Goal: Task Accomplishment & Management: Manage account settings

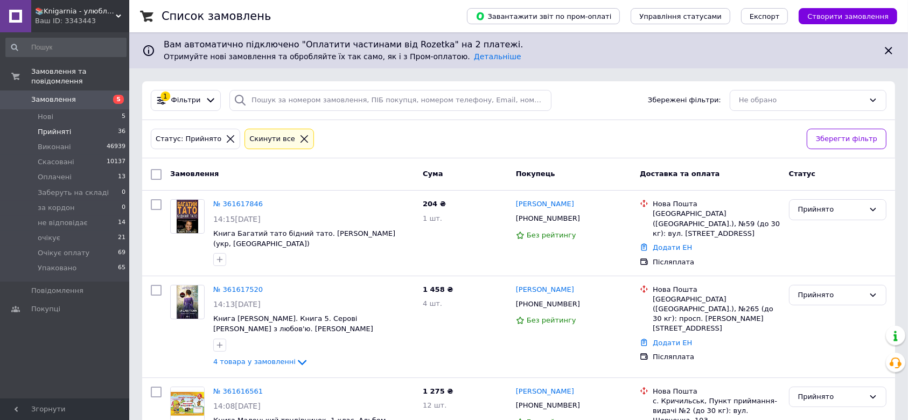
click at [53, 127] on span "Прийняті" at bounding box center [54, 132] width 33 height 10
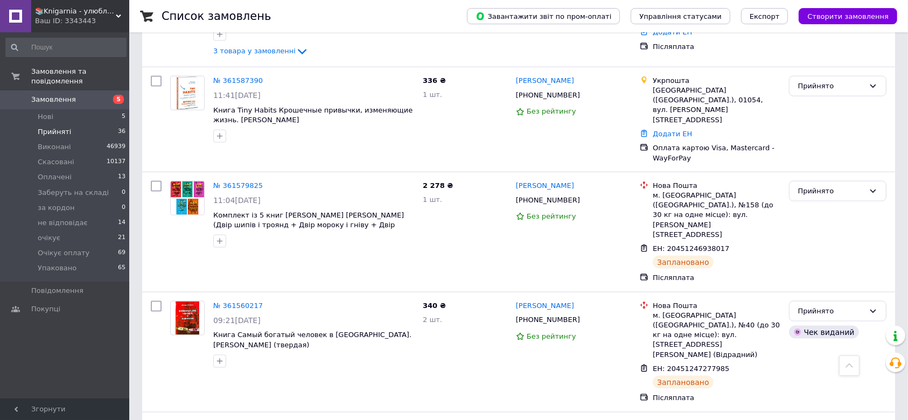
scroll to position [1507, 0]
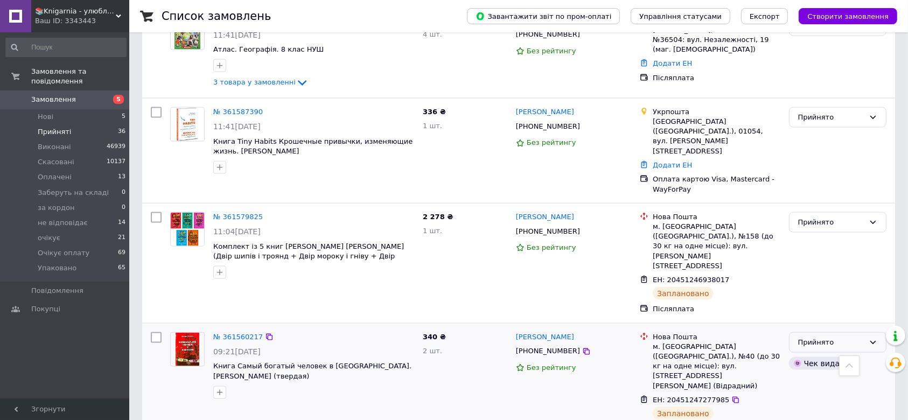
click at [820, 337] on div "Прийнято" at bounding box center [831, 342] width 66 height 11
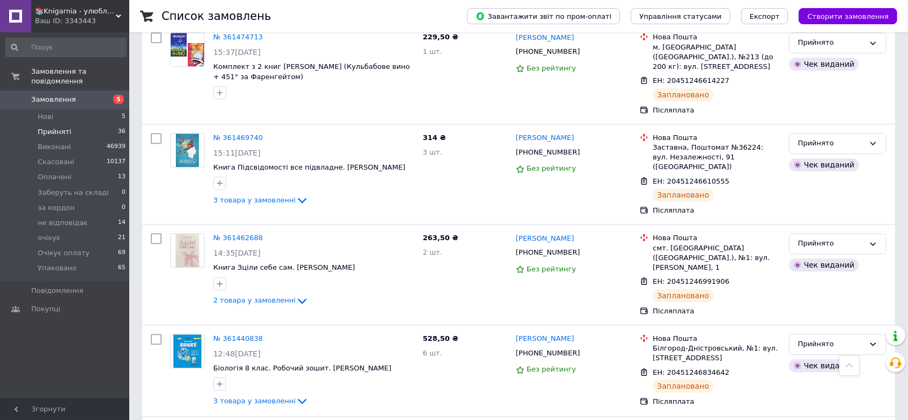
scroll to position [2799, 0]
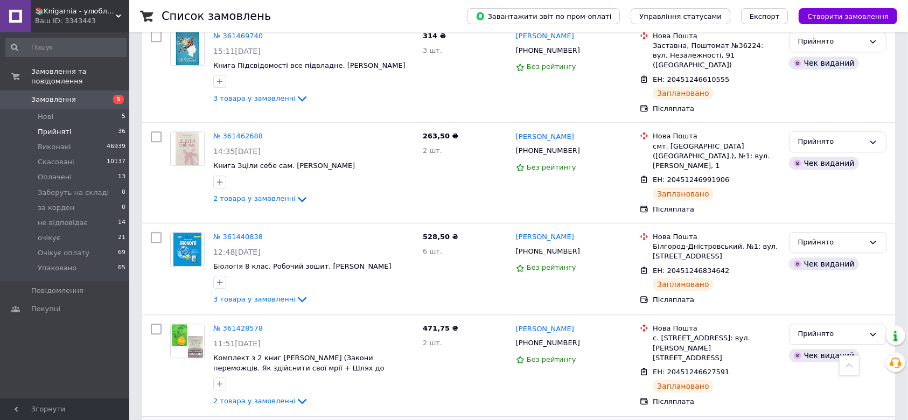
scroll to position [88, 0]
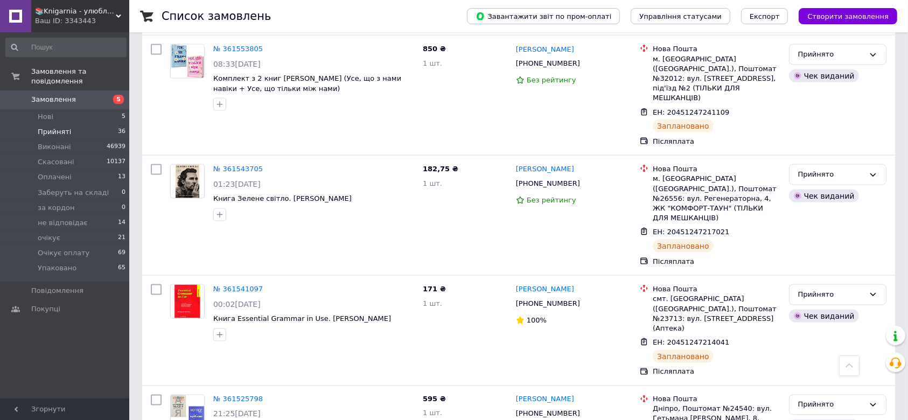
scroll to position [1668, 0]
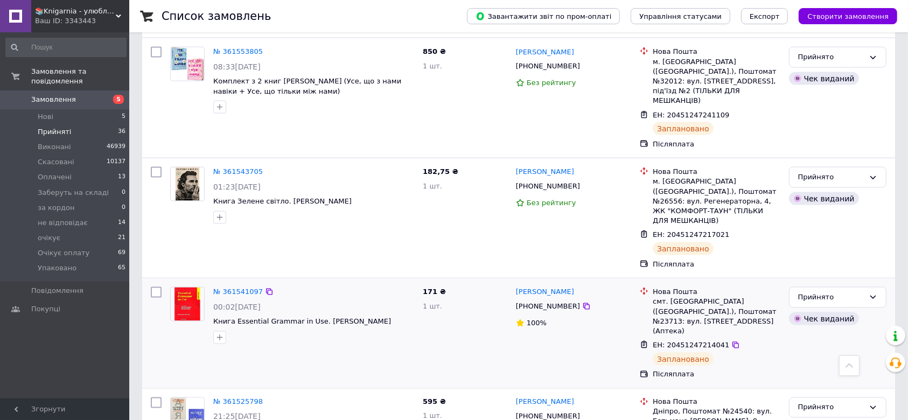
drag, startPoint x: 841, startPoint y: 185, endPoint x: 841, endPoint y: 201, distance: 16.1
click at [841, 287] on div "Прийнято" at bounding box center [837, 297] width 97 height 21
click at [829, 379] on li "Упаковано" at bounding box center [837, 389] width 96 height 20
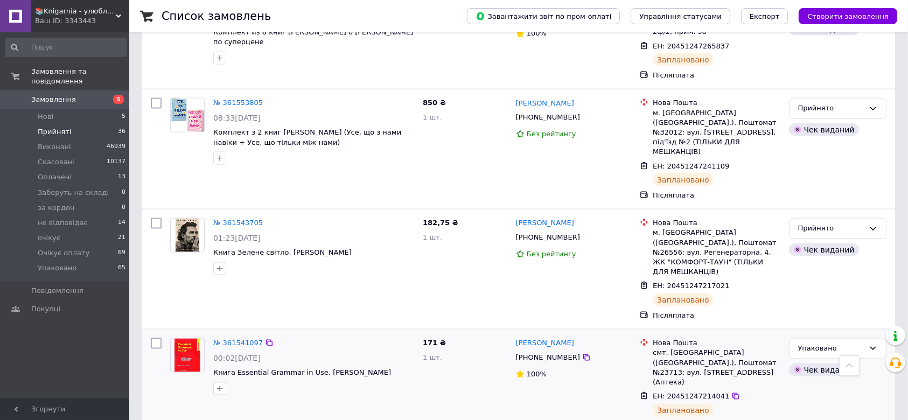
scroll to position [1596, 0]
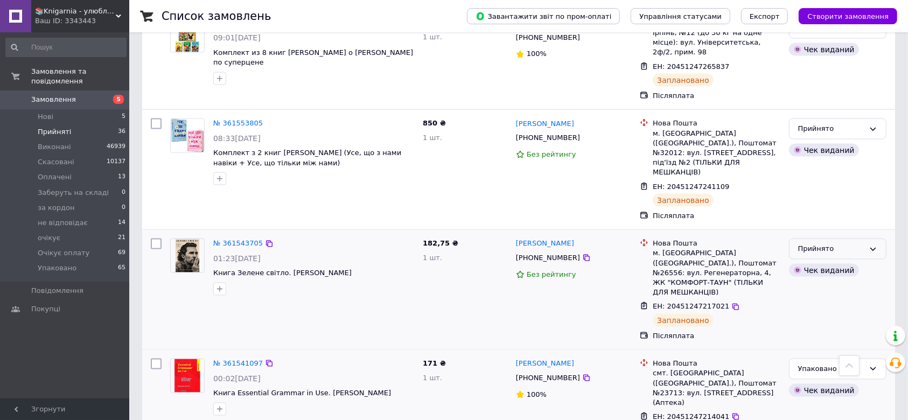
click at [843, 243] on div "Прийнято" at bounding box center [831, 248] width 66 height 11
click at [826, 331] on li "Упаковано" at bounding box center [837, 341] width 96 height 20
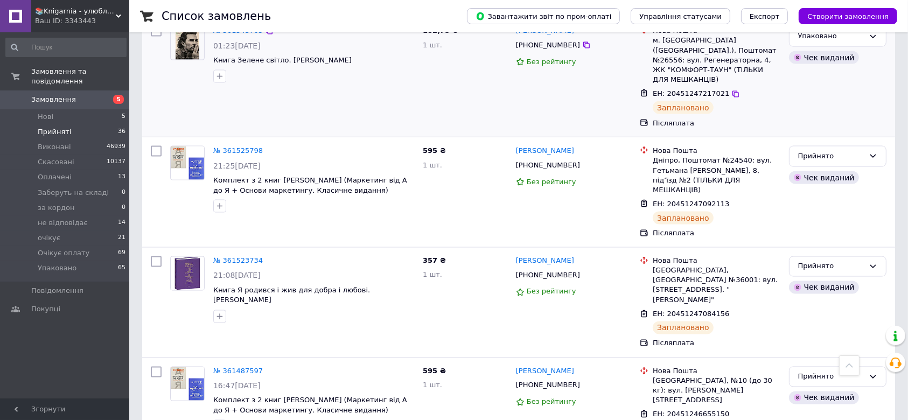
scroll to position [1811, 0]
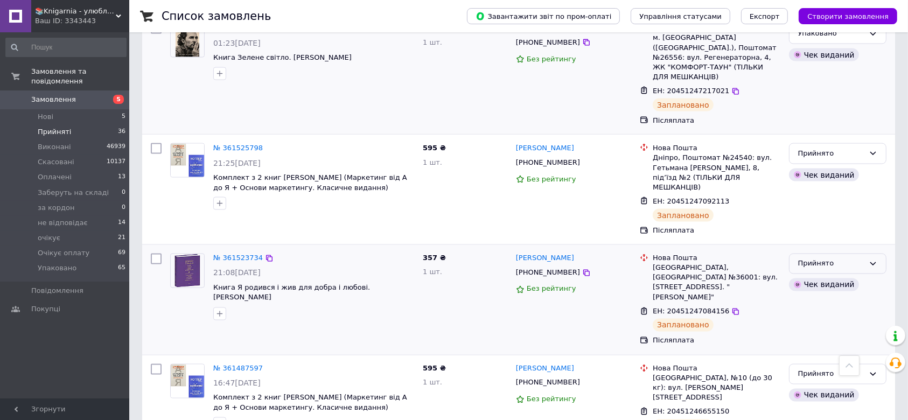
click at [831, 258] on div "Прийнято" at bounding box center [831, 263] width 66 height 11
click at [818, 346] on li "Упаковано" at bounding box center [837, 356] width 96 height 20
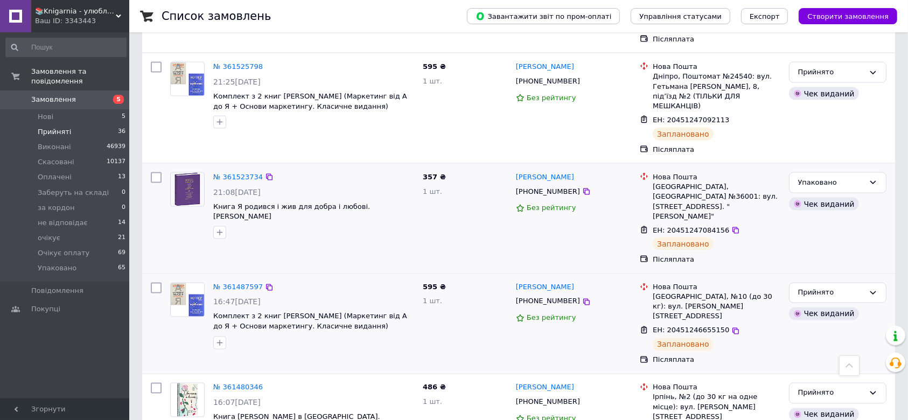
scroll to position [1844, 0]
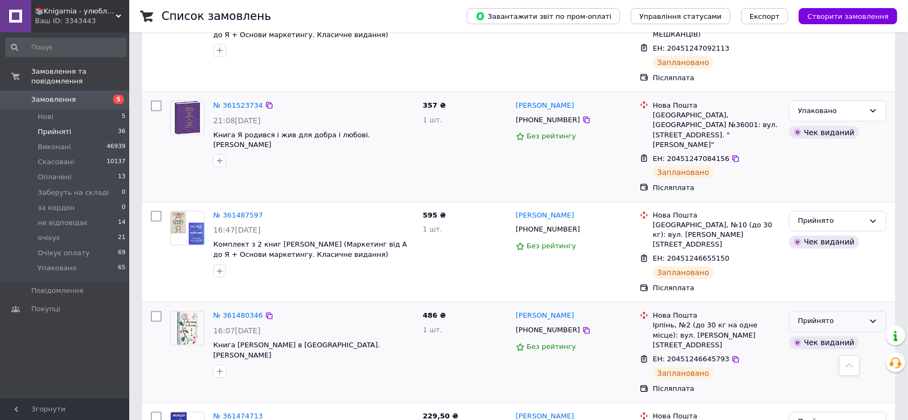
click at [835, 316] on div "Прийнято" at bounding box center [831, 321] width 66 height 11
click at [827, 404] on li "Упаковано" at bounding box center [837, 414] width 96 height 20
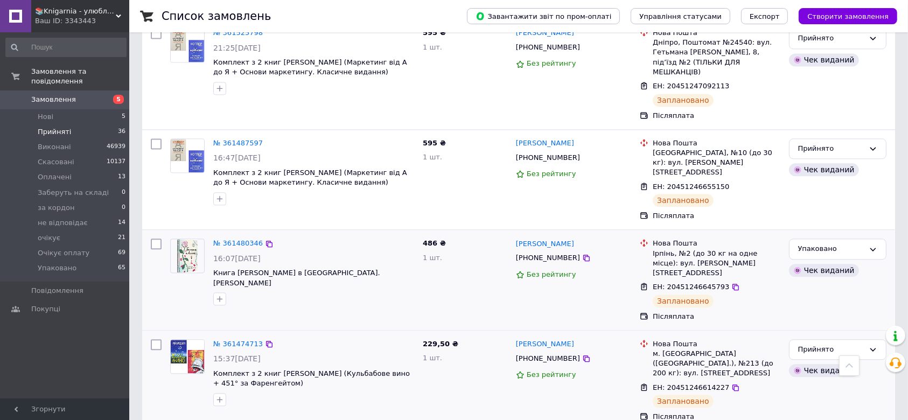
scroll to position [2526, 0]
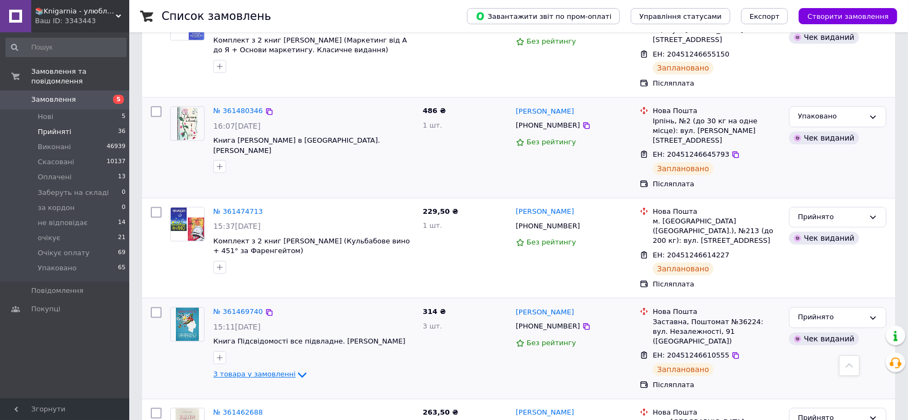
click at [296, 368] on icon at bounding box center [302, 374] width 13 height 13
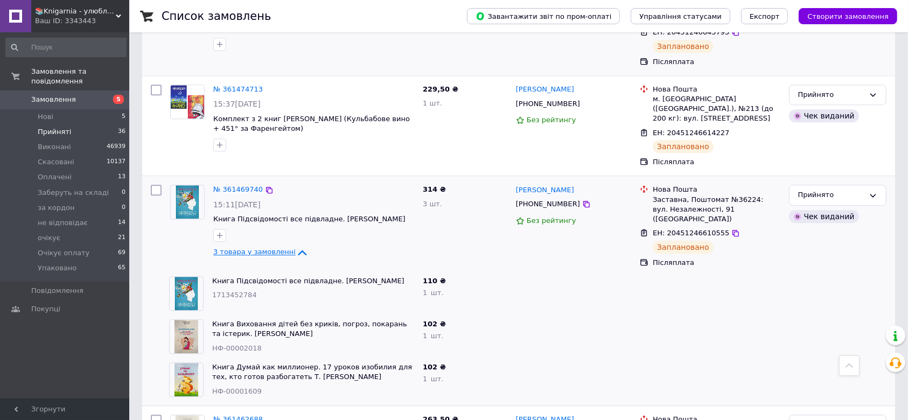
scroll to position [2670, 0]
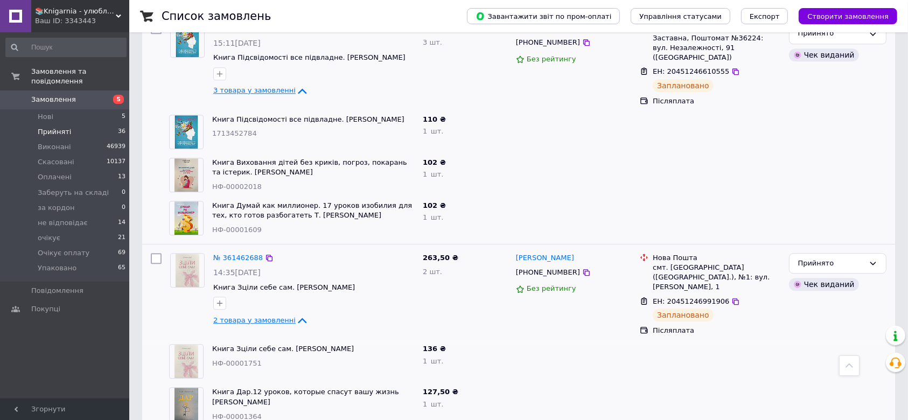
scroll to position [2813, 0]
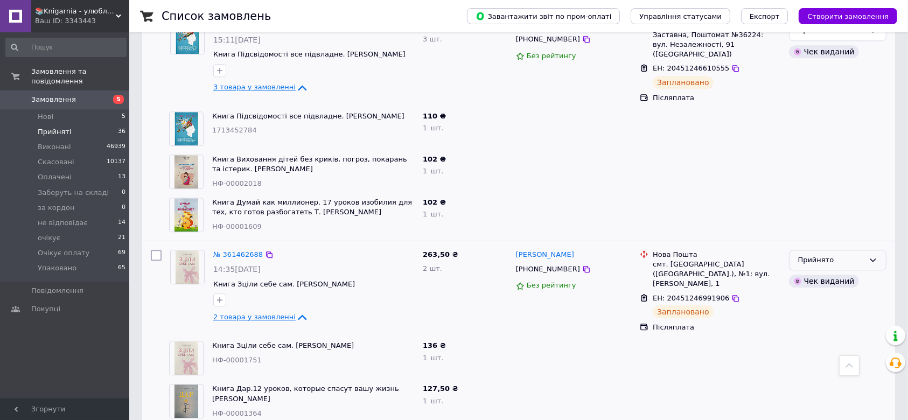
click at [841, 255] on div "Прийнято" at bounding box center [831, 260] width 66 height 11
click at [824, 342] on li "Упаковано" at bounding box center [837, 352] width 96 height 20
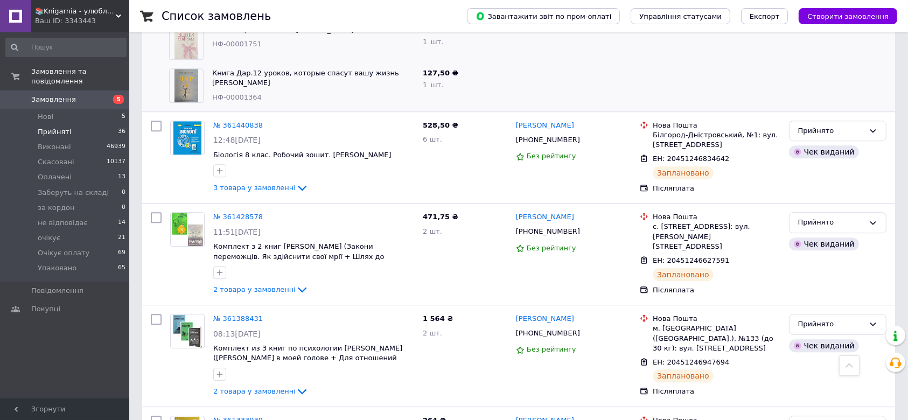
scroll to position [2938, 0]
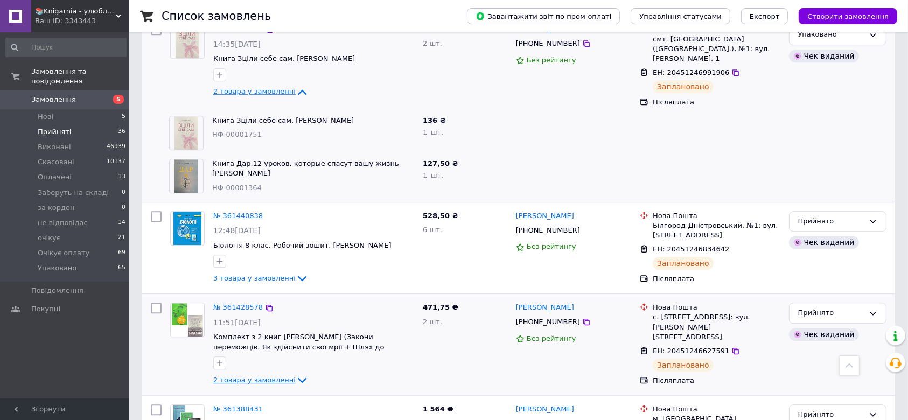
click at [296, 374] on icon at bounding box center [302, 380] width 13 height 13
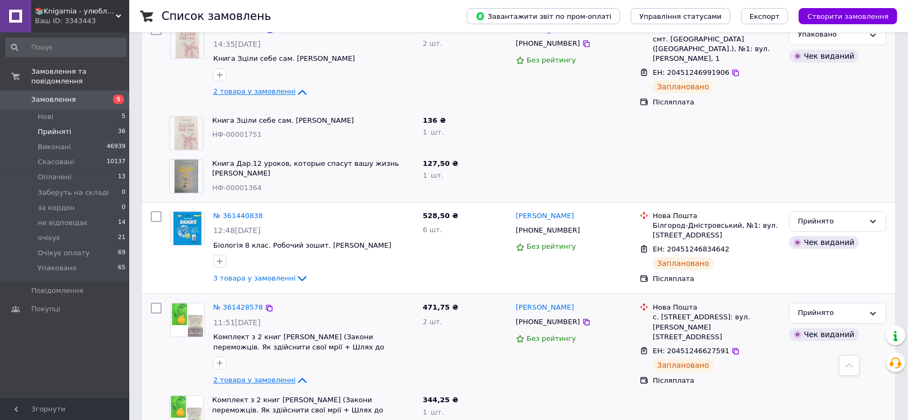
scroll to position [3010, 0]
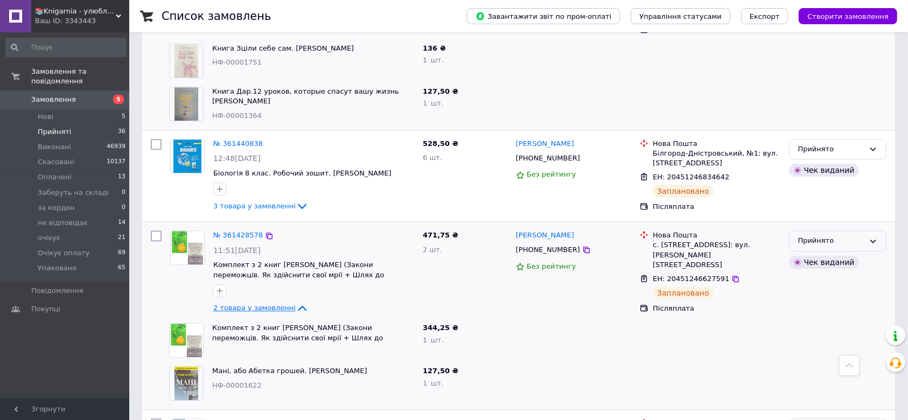
drag, startPoint x: 823, startPoint y: 78, endPoint x: 823, endPoint y: 84, distance: 6.5
click at [823, 235] on div "Прийнято" at bounding box center [831, 240] width 66 height 11
click at [800, 323] on li "Упаковано" at bounding box center [837, 333] width 96 height 20
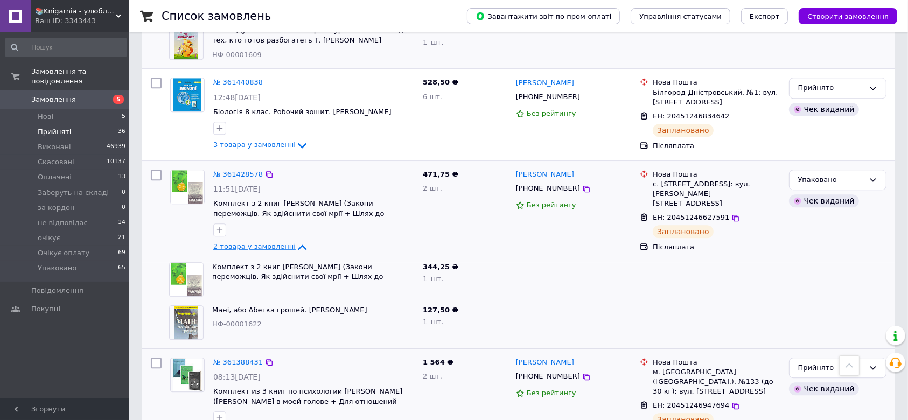
scroll to position [2976, 0]
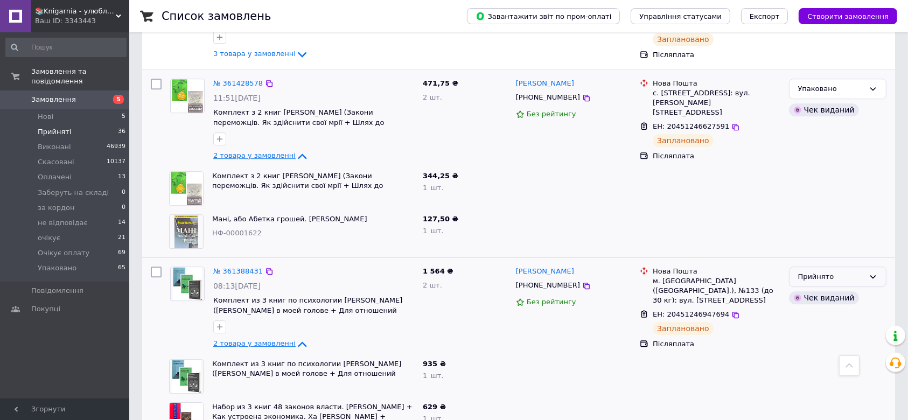
click at [838, 271] on div "Прийнято" at bounding box center [831, 276] width 66 height 11
click at [825, 359] on li "Упаковано" at bounding box center [837, 369] width 96 height 20
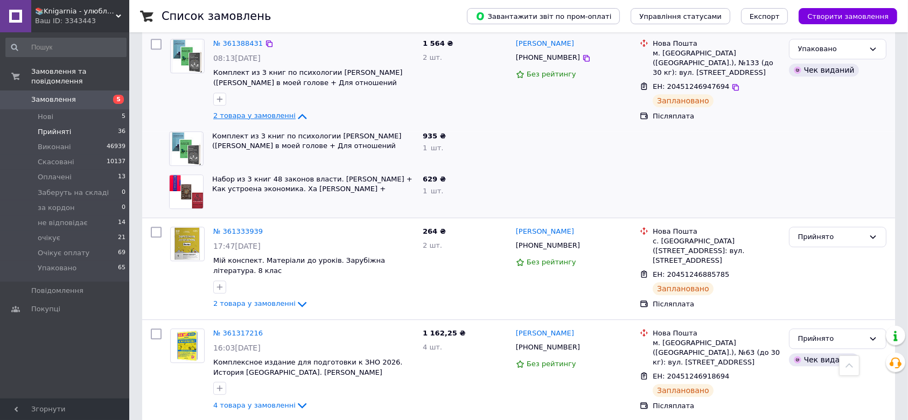
scroll to position [3075, 0]
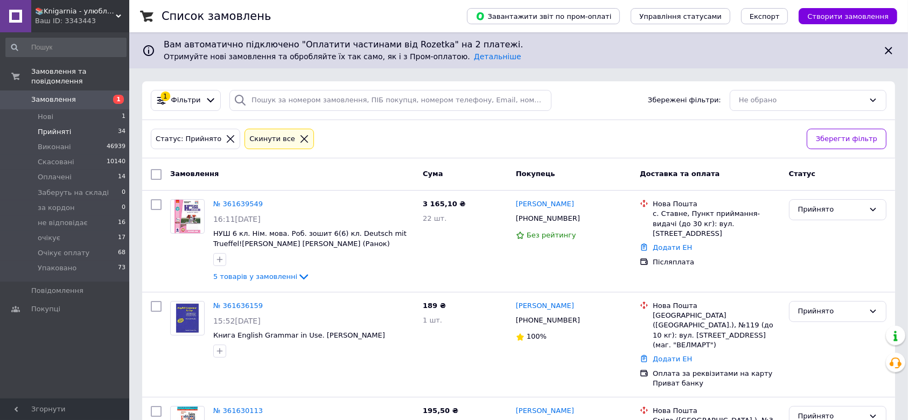
click at [52, 127] on span "Прийняті" at bounding box center [54, 132] width 33 height 10
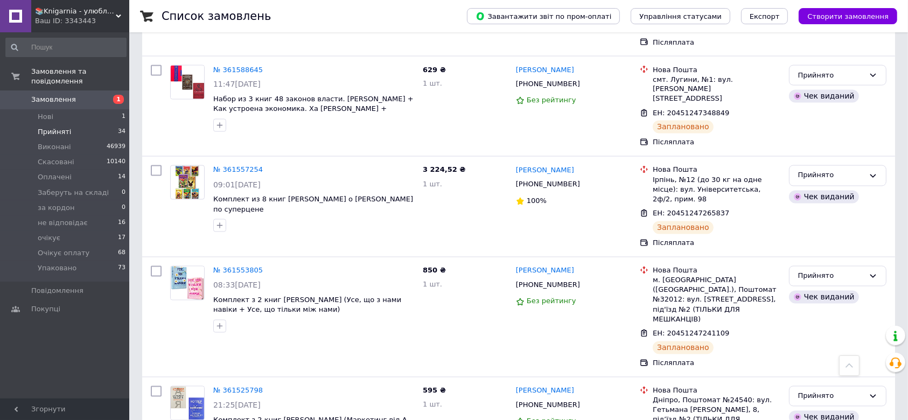
scroll to position [1938, 0]
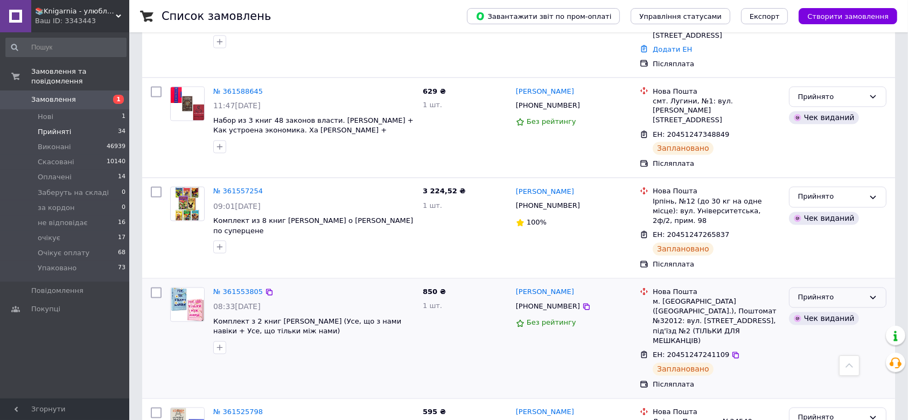
click at [833, 292] on div "Прийнято" at bounding box center [831, 297] width 66 height 11
click at [826, 380] on li "Упаковано" at bounding box center [837, 390] width 96 height 20
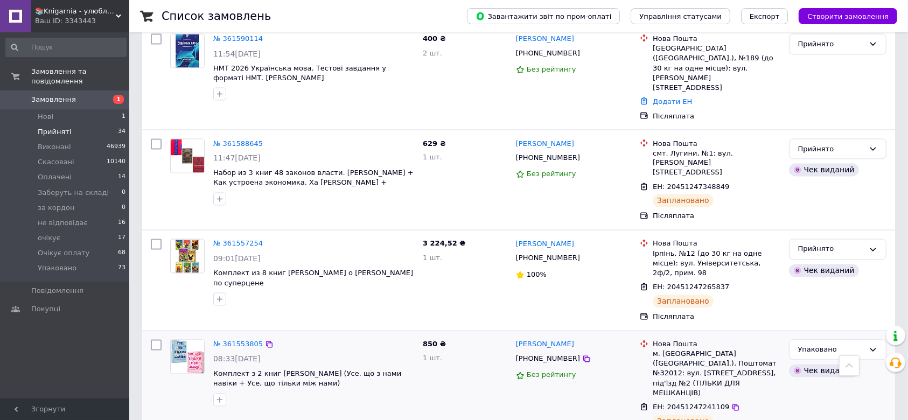
scroll to position [1866, 0]
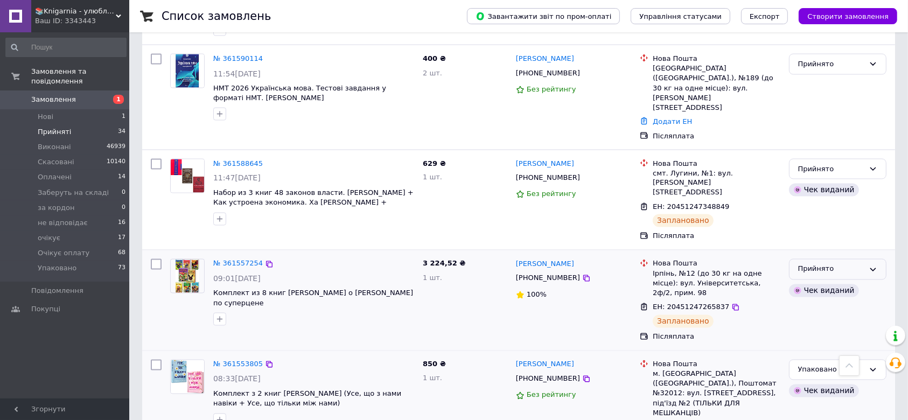
drag, startPoint x: 840, startPoint y: 168, endPoint x: 840, endPoint y: 183, distance: 14.5
click at [840, 264] on div "Прийнято" at bounding box center [831, 269] width 66 height 11
click at [827, 352] on li "Упаковано" at bounding box center [837, 362] width 96 height 20
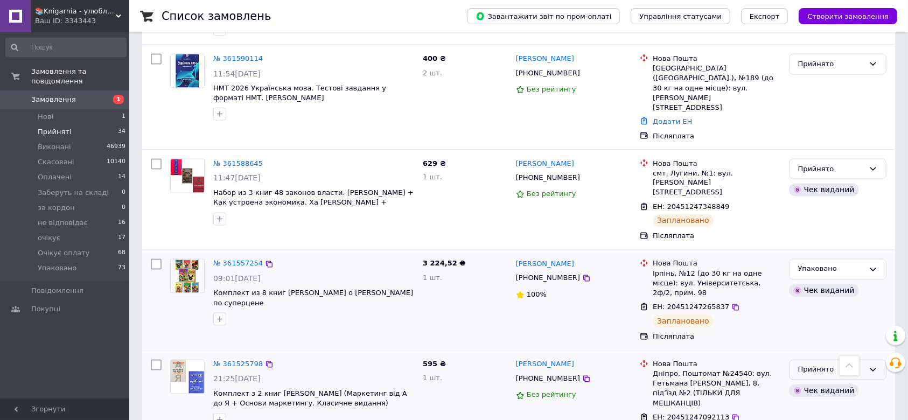
click at [826, 364] on div "Прийнято" at bounding box center [831, 369] width 66 height 11
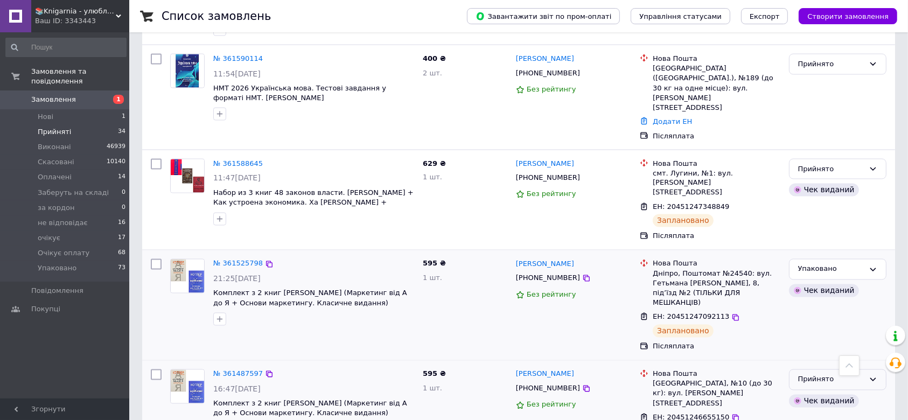
click at [840, 374] on div "Прийнято" at bounding box center [831, 379] width 66 height 11
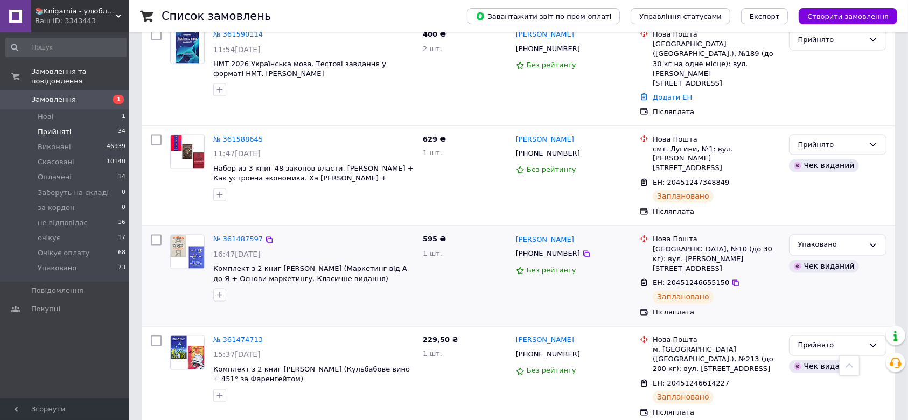
scroll to position [1866, 0]
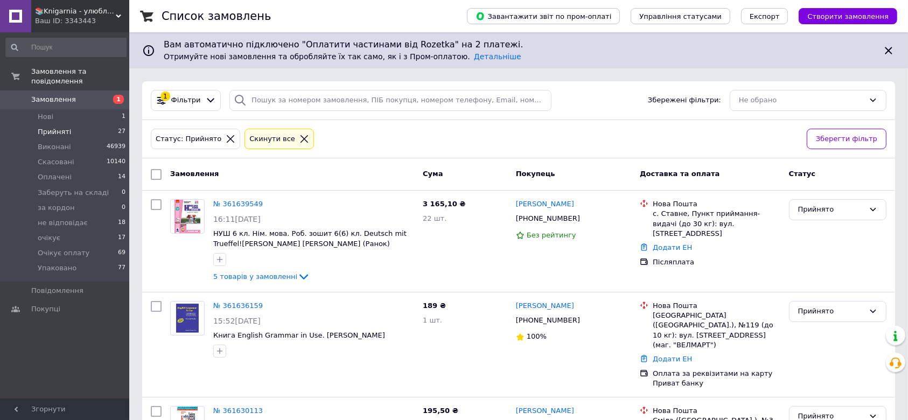
click at [69, 124] on li "Прийняті 27" at bounding box center [66, 131] width 132 height 15
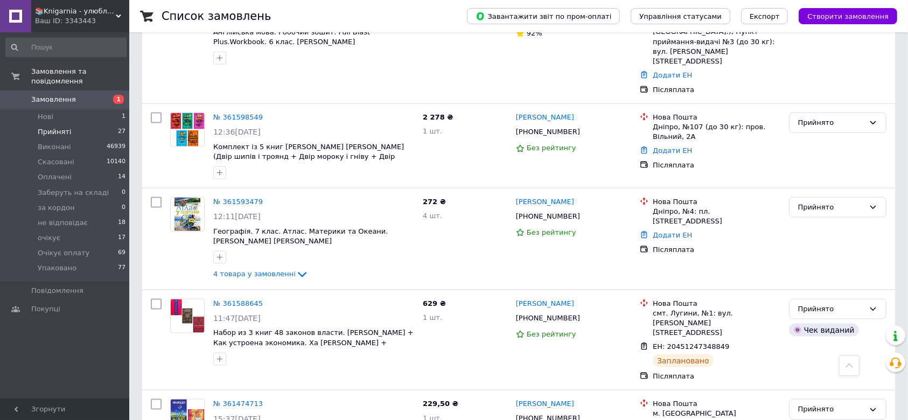
scroll to position [1507, 0]
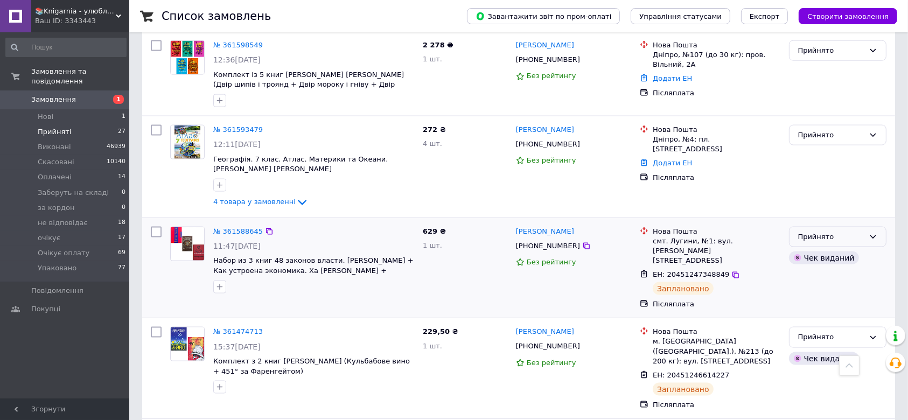
click at [811, 231] on div "Прийнято" at bounding box center [831, 236] width 66 height 11
click at [820, 319] on li "Упаковано" at bounding box center [837, 329] width 96 height 20
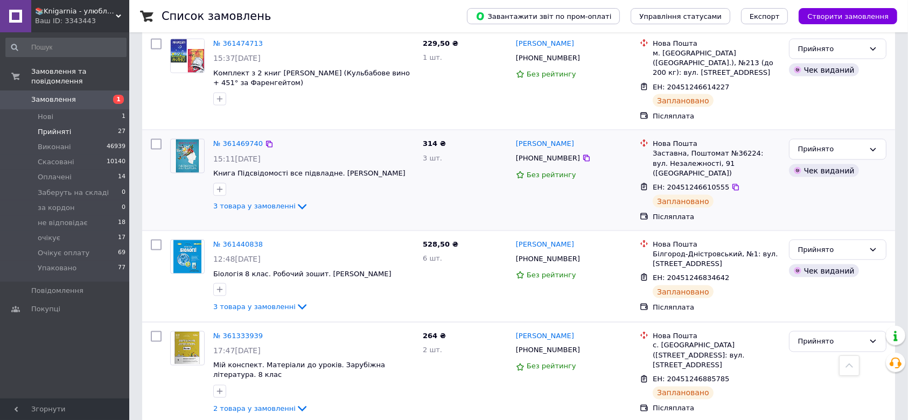
scroll to position [1722, 0]
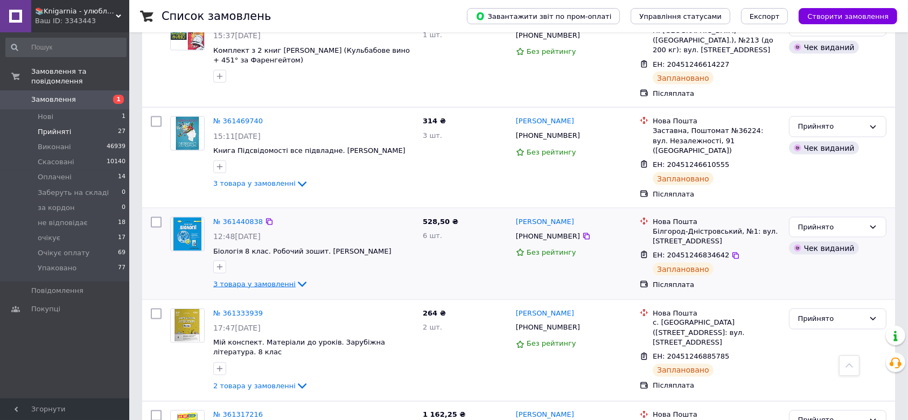
click at [296, 278] on icon at bounding box center [302, 284] width 13 height 13
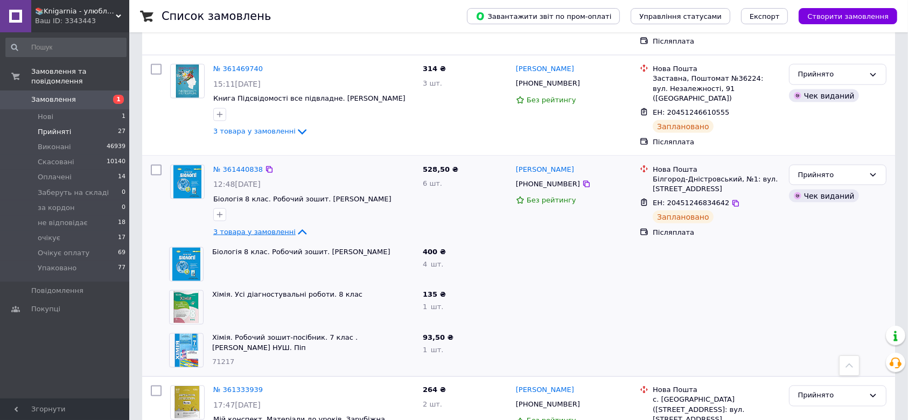
scroll to position [1794, 0]
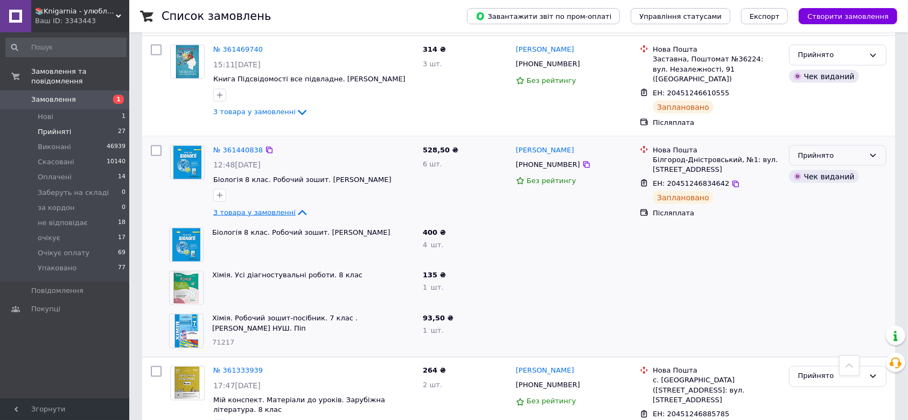
click at [837, 145] on div "Прийнято" at bounding box center [837, 155] width 97 height 21
click at [832, 238] on li "Упаковано" at bounding box center [837, 248] width 96 height 20
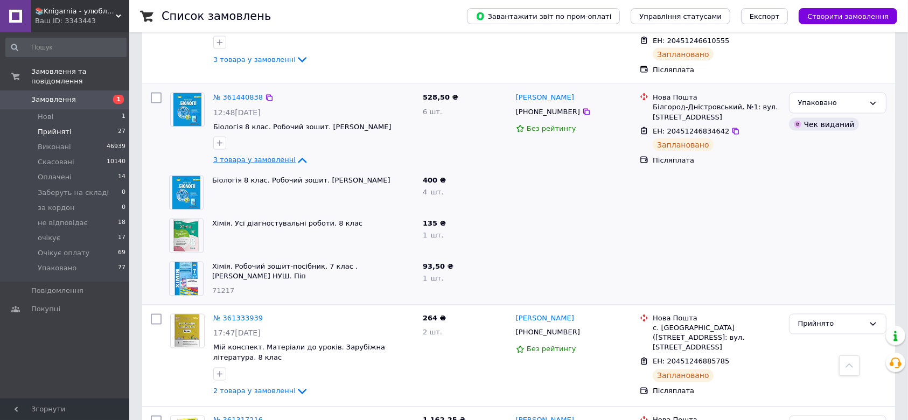
scroll to position [1775, 0]
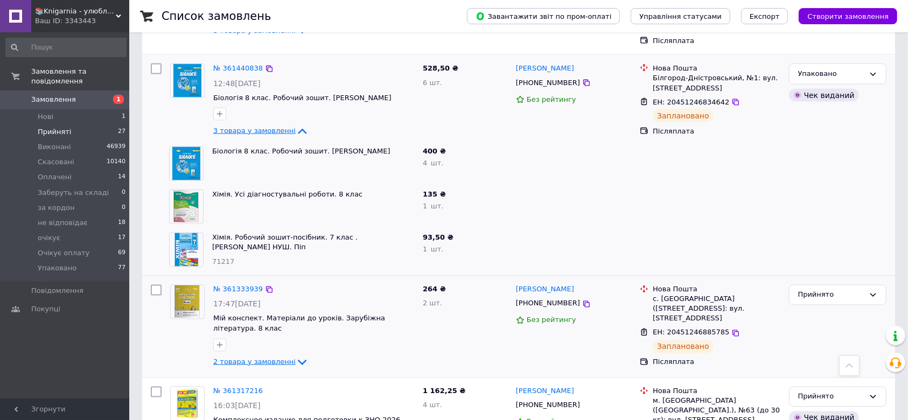
click at [296, 356] on icon at bounding box center [302, 362] width 13 height 13
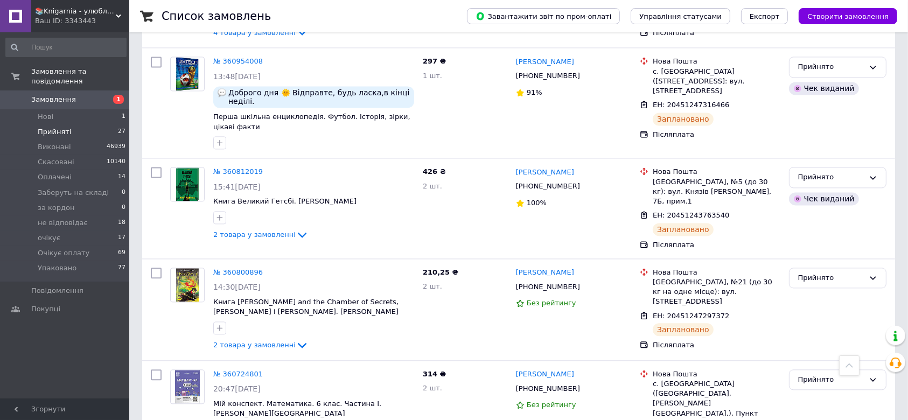
scroll to position [2397, 0]
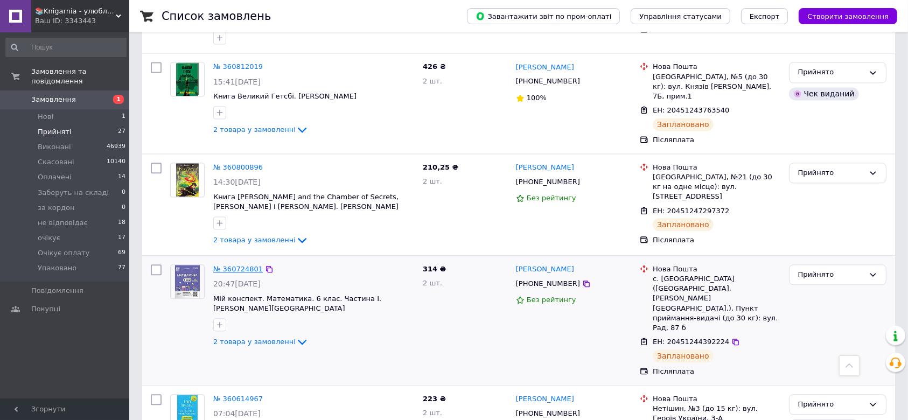
click at [241, 265] on link "№ 360724801" at bounding box center [238, 269] width 50 height 8
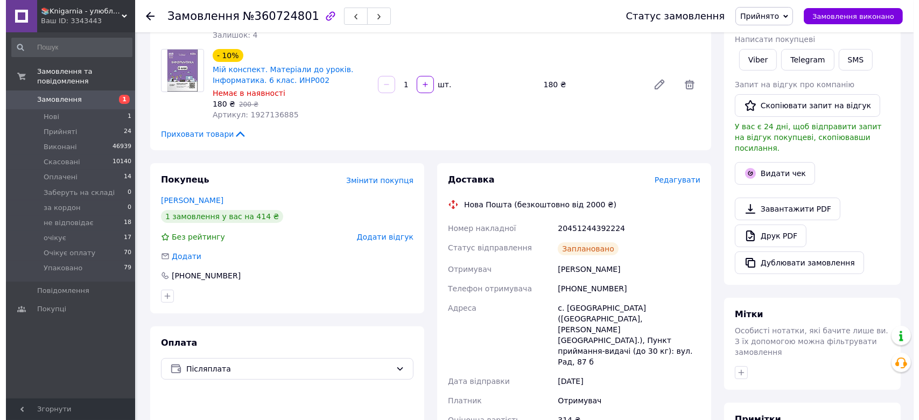
scroll to position [175, 0]
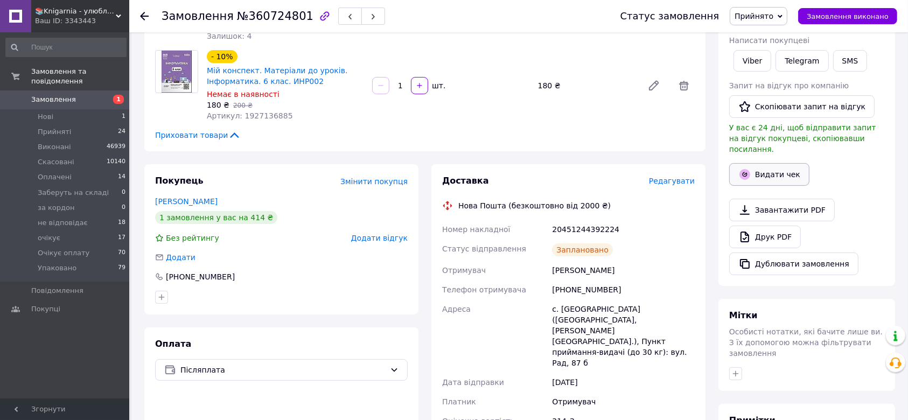
click at [751, 170] on button "Видати чек" at bounding box center [769, 174] width 80 height 23
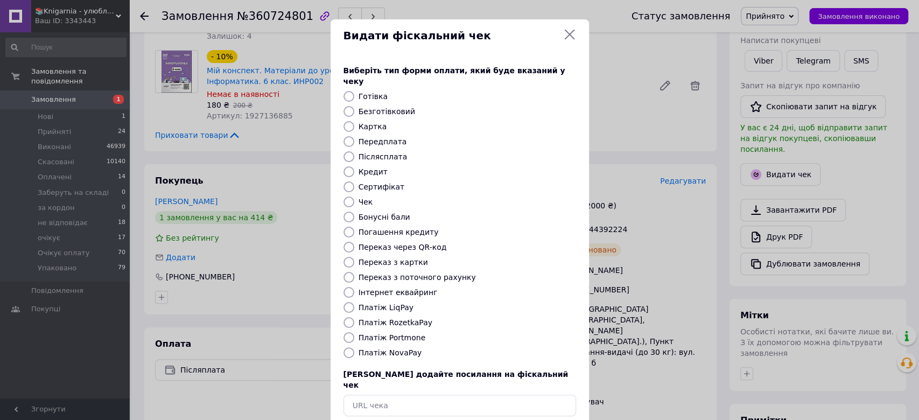
drag, startPoint x: 376, startPoint y: 343, endPoint x: 421, endPoint y: 343, distance: 45.2
click at [378, 348] on label "Платіж NovaPay" at bounding box center [390, 352] width 64 height 9
click at [388, 348] on label "Платіж NovaPay" at bounding box center [390, 352] width 64 height 9
click at [354, 347] on input "Платіж NovaPay" at bounding box center [348, 352] width 11 height 11
radio input "true"
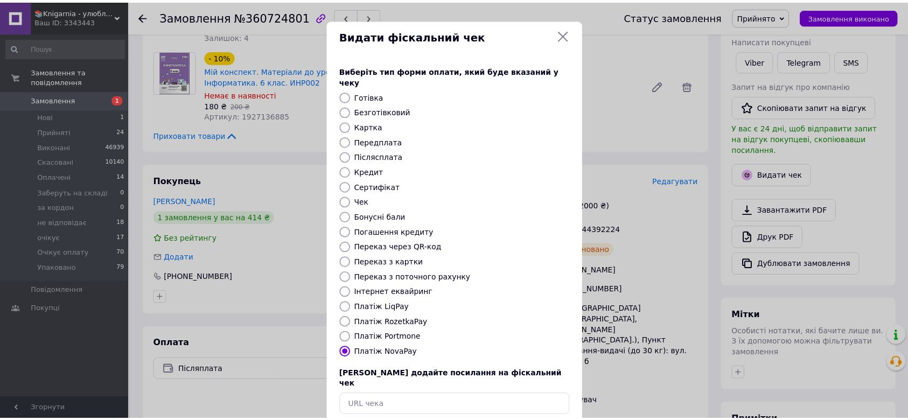
scroll to position [42, 0]
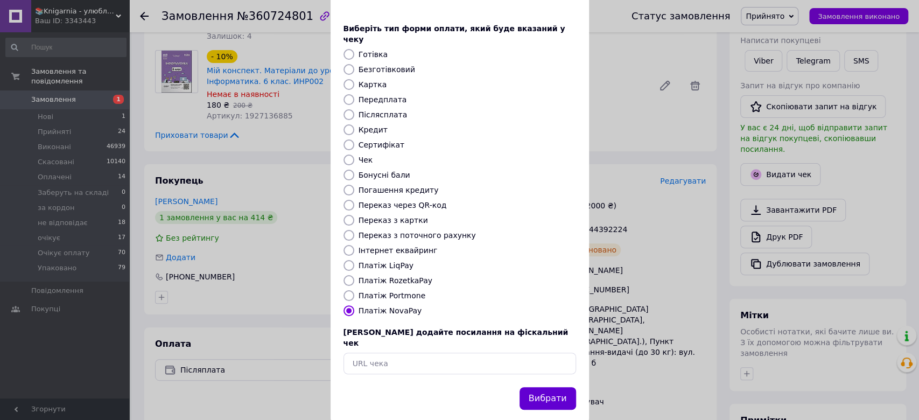
click at [548, 387] on button "Вибрати" at bounding box center [547, 398] width 57 height 23
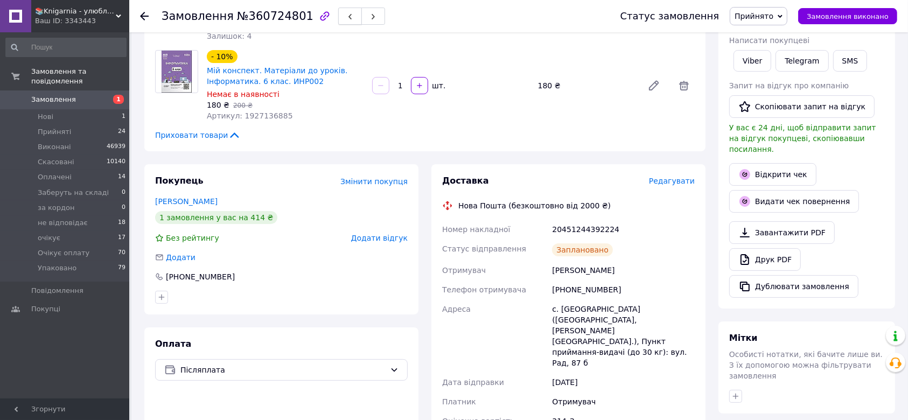
click at [338, 13] on button "button" at bounding box center [350, 16] width 24 height 17
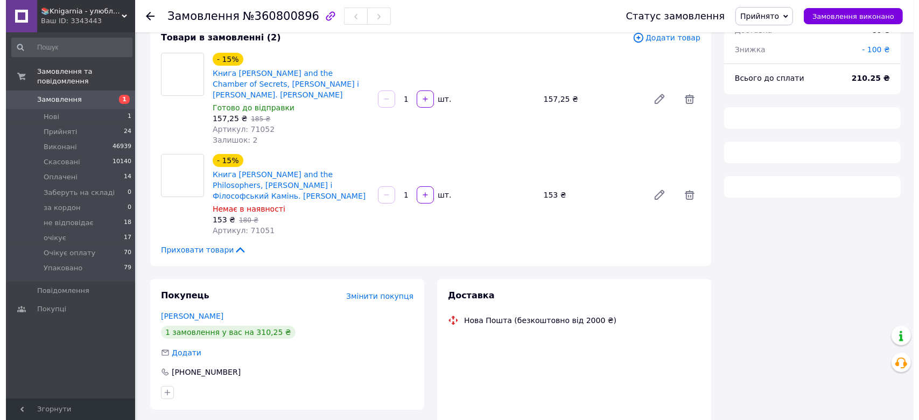
scroll to position [175, 0]
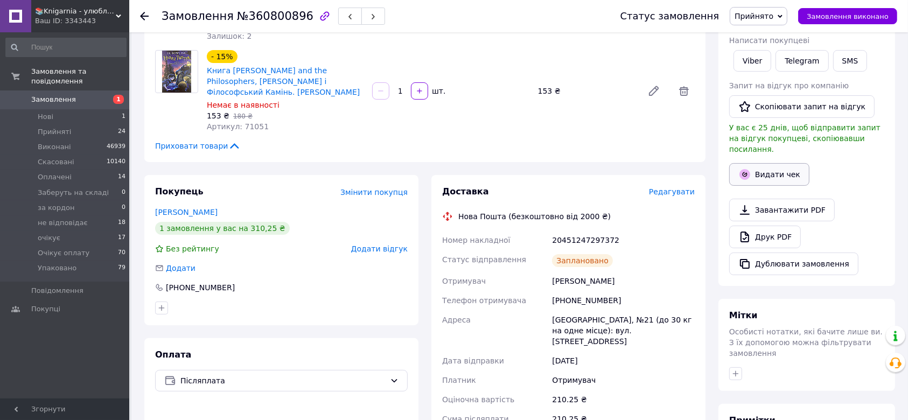
click at [756, 166] on button "Видати чек" at bounding box center [769, 174] width 80 height 23
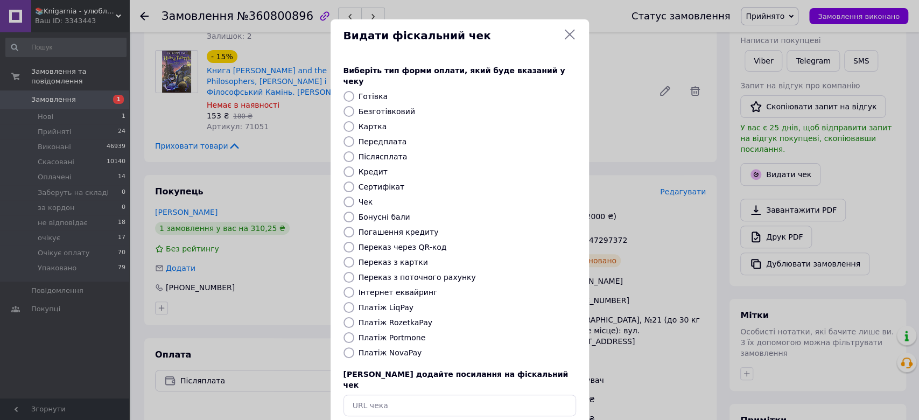
click at [389, 348] on label "Платіж NovaPay" at bounding box center [390, 352] width 64 height 9
click at [354, 347] on input "Платіж NovaPay" at bounding box center [348, 352] width 11 height 11
radio input "true"
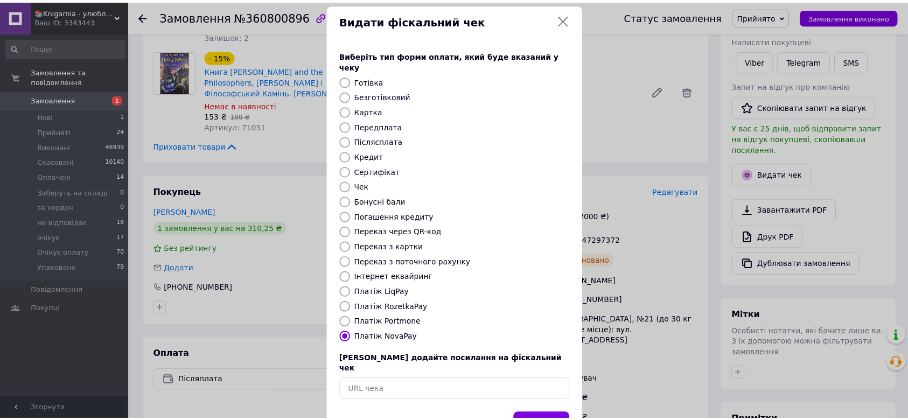
scroll to position [42, 0]
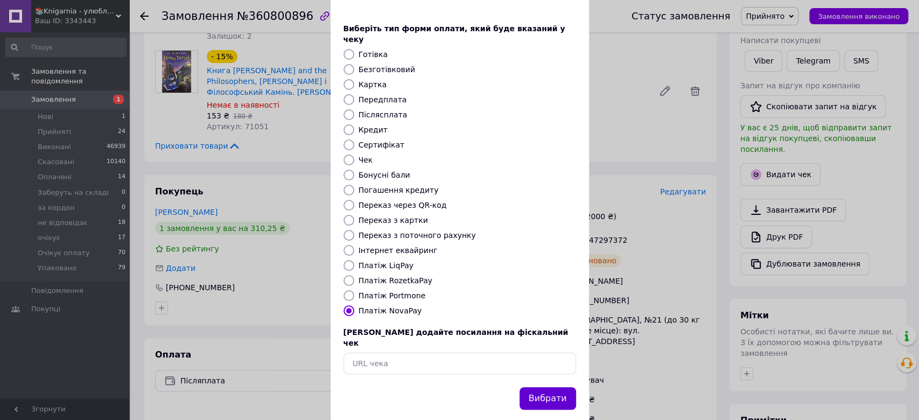
click at [545, 387] on button "Вибрати" at bounding box center [547, 398] width 57 height 23
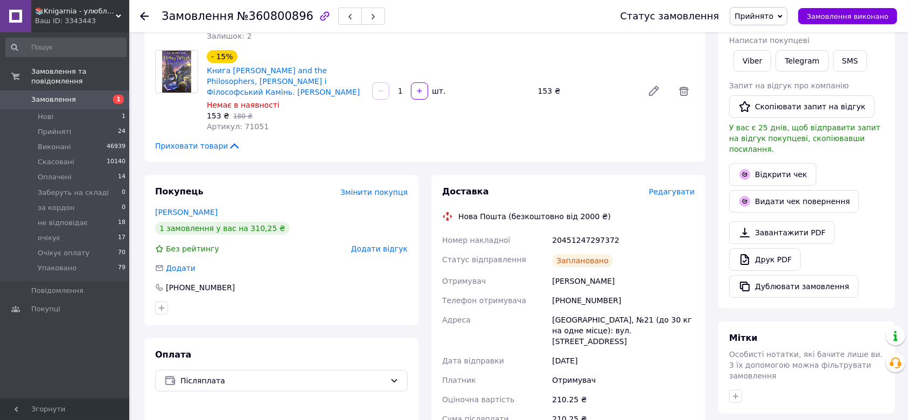
click at [139, 30] on div "Замовлення №360800896 Статус замовлення Прийнято Виконано Скасовано Оплачено За…" at bounding box center [518, 16] width 778 height 32
click at [99, 124] on li "Прийняті 24" at bounding box center [66, 131] width 132 height 15
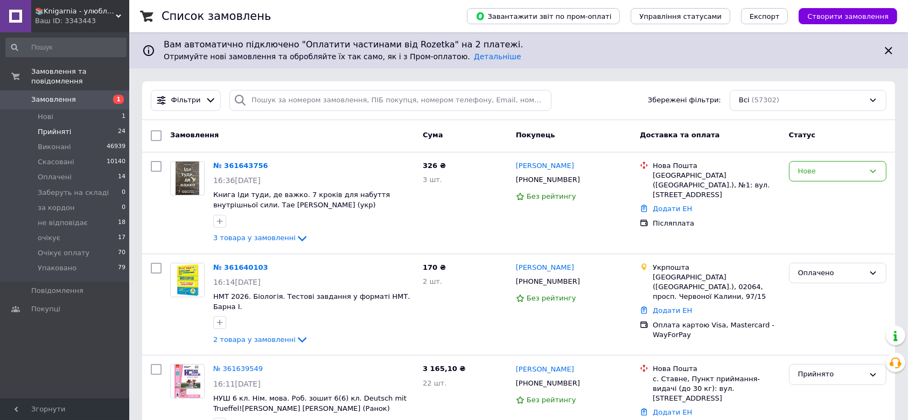
click at [115, 125] on li "Прийняті 24" at bounding box center [66, 131] width 132 height 15
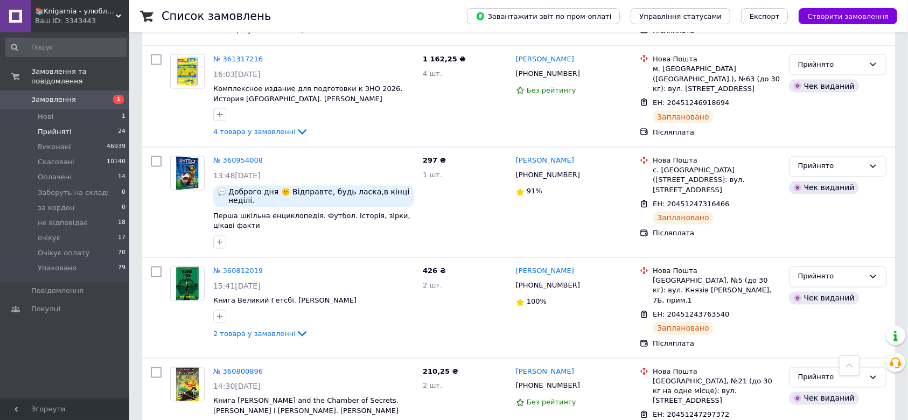
scroll to position [1866, 0]
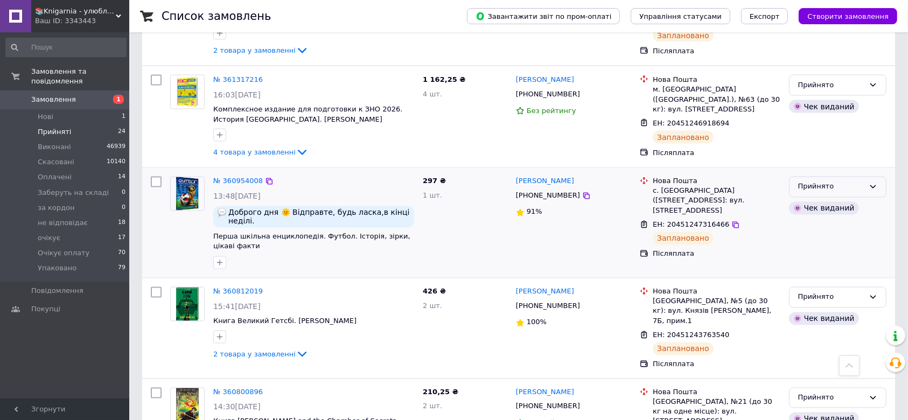
click at [835, 181] on div "Прийнято" at bounding box center [831, 186] width 66 height 11
click at [817, 269] on li "Упаковано" at bounding box center [837, 279] width 96 height 20
click at [296, 348] on icon at bounding box center [302, 354] width 13 height 13
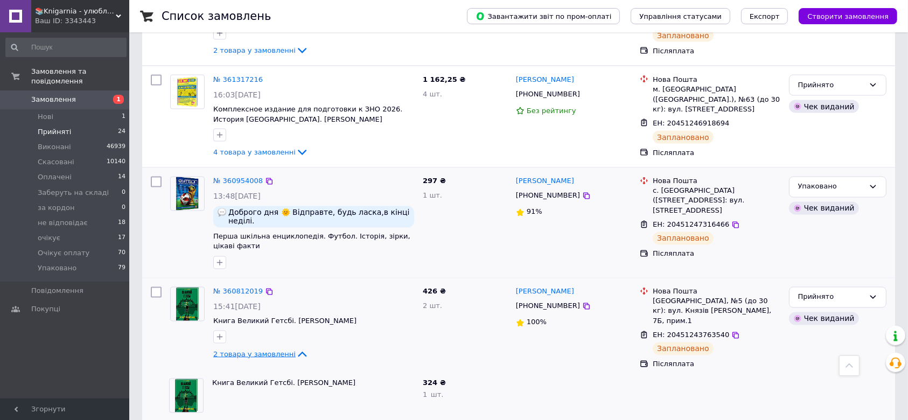
click at [296, 348] on icon at bounding box center [302, 354] width 13 height 13
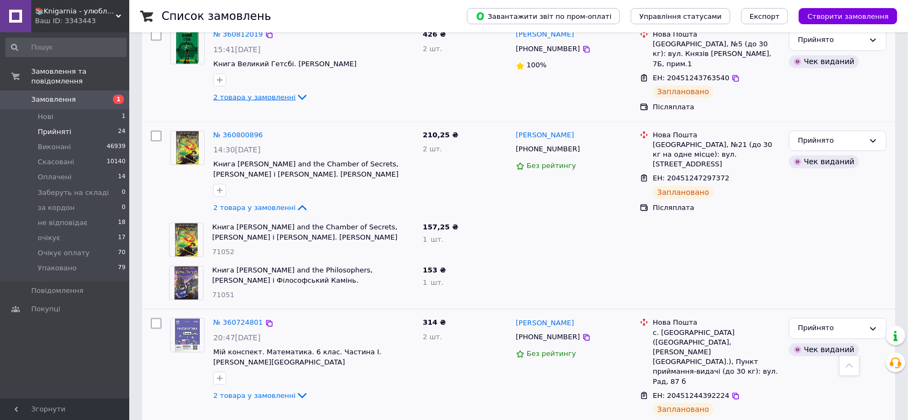
scroll to position [2153, 0]
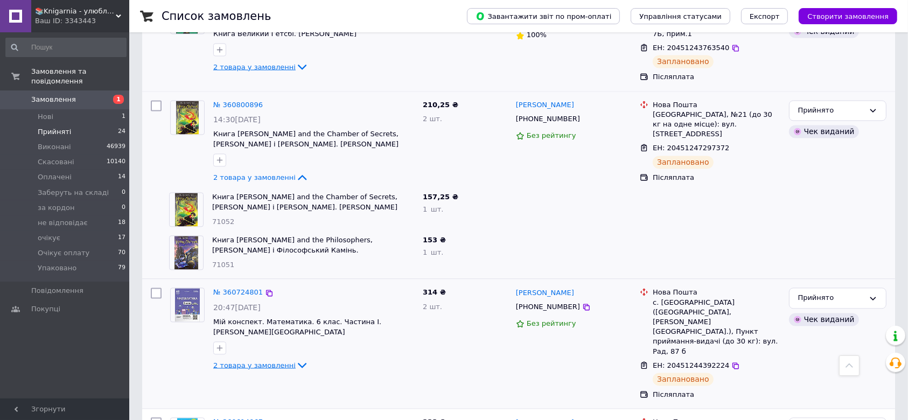
click at [275, 361] on span "2 товара у замовленні" at bounding box center [254, 365] width 82 height 8
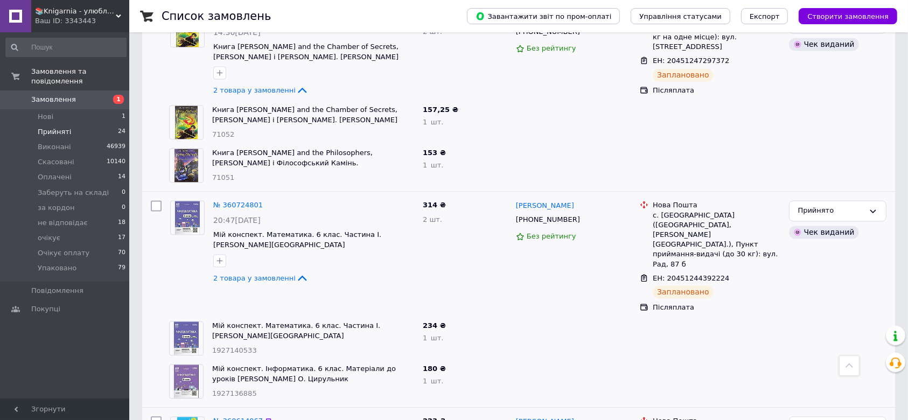
scroll to position [2263, 0]
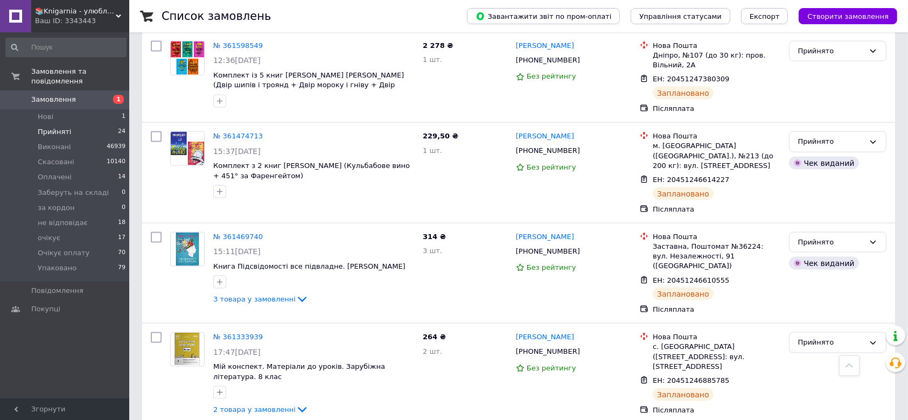
scroll to position [1488, 0]
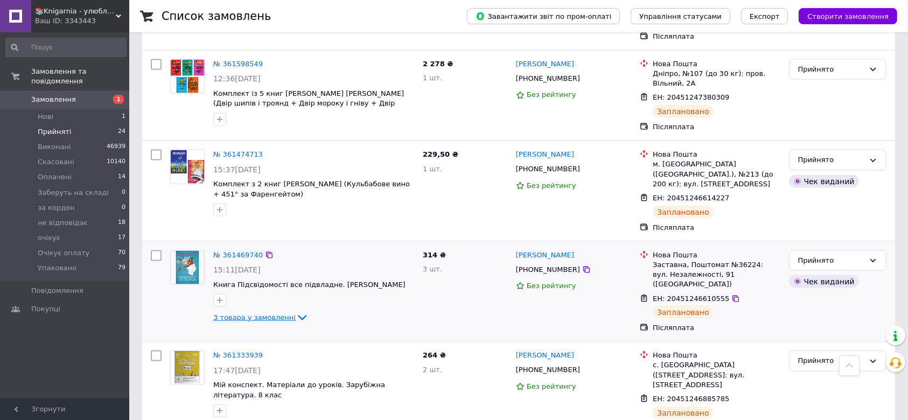
click at [296, 311] on icon at bounding box center [302, 317] width 13 height 13
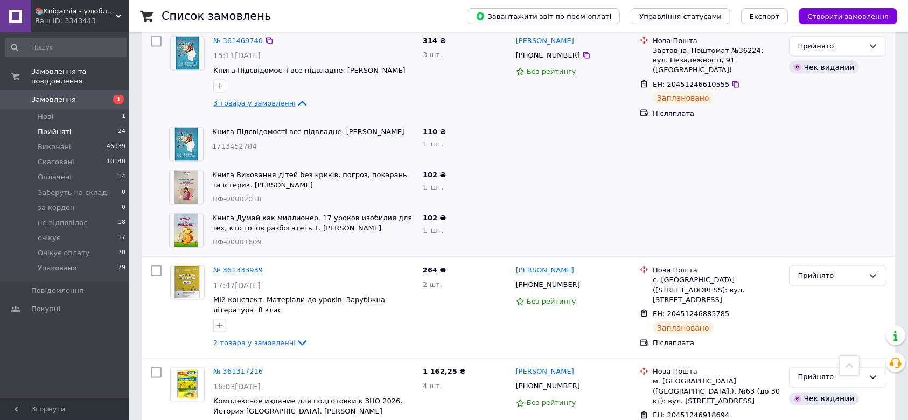
scroll to position [1704, 0]
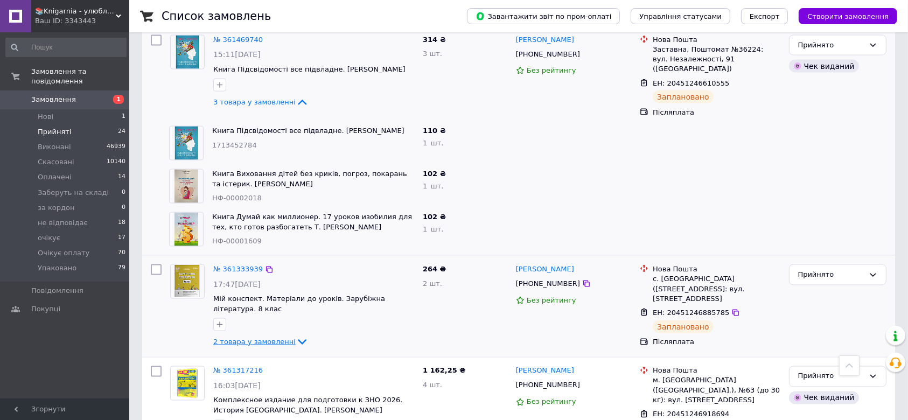
click at [296, 335] on icon at bounding box center [302, 341] width 13 height 13
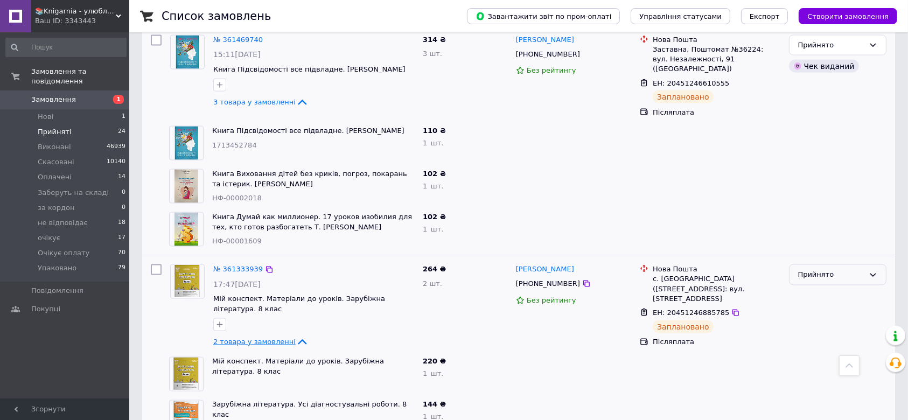
click at [839, 269] on div "Прийнято" at bounding box center [831, 274] width 66 height 11
click at [834, 357] on li "Упаковано" at bounding box center [837, 367] width 96 height 20
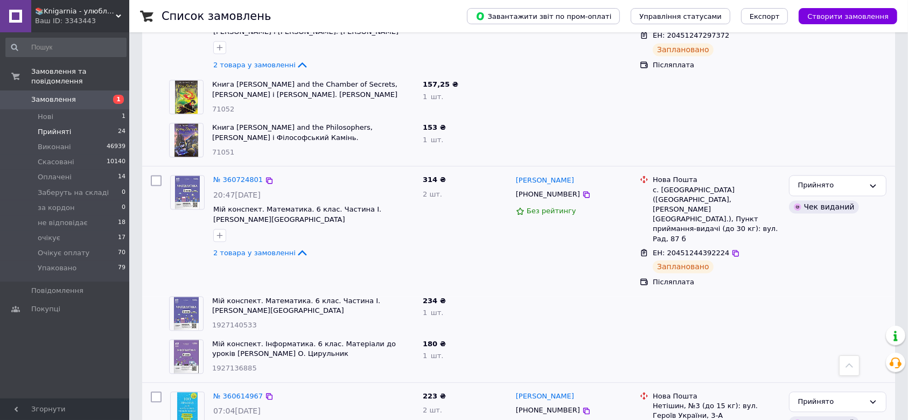
scroll to position [2265, 0]
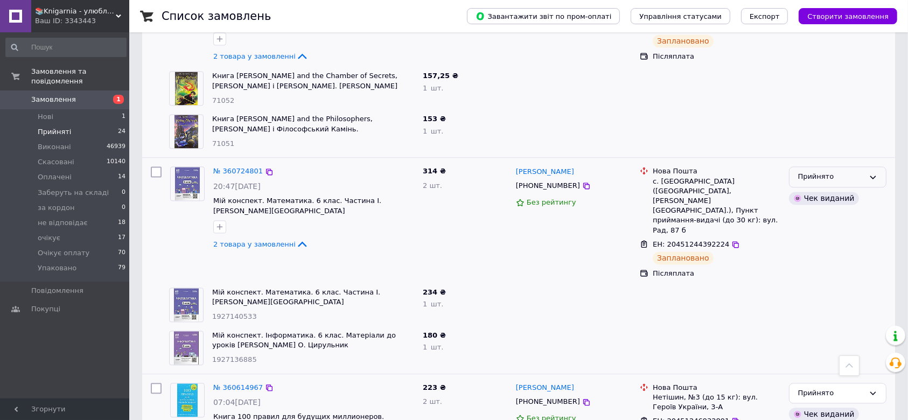
click at [823, 171] on div "Прийнято" at bounding box center [831, 176] width 66 height 11
click at [805, 259] on li "Упаковано" at bounding box center [837, 269] width 96 height 20
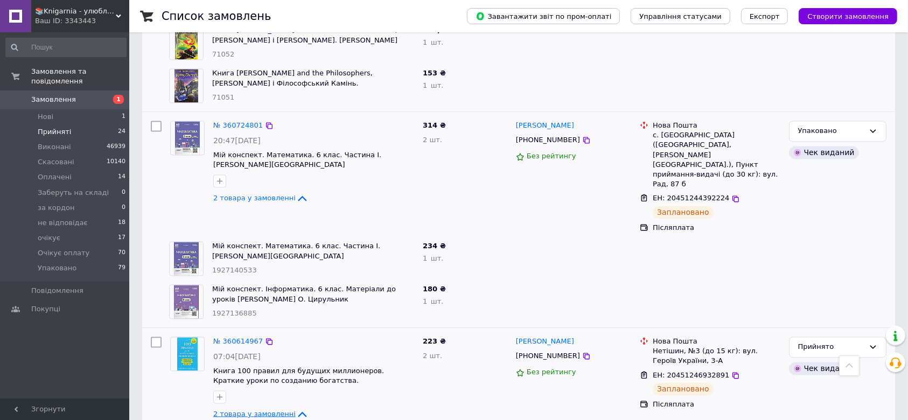
scroll to position [2073, 0]
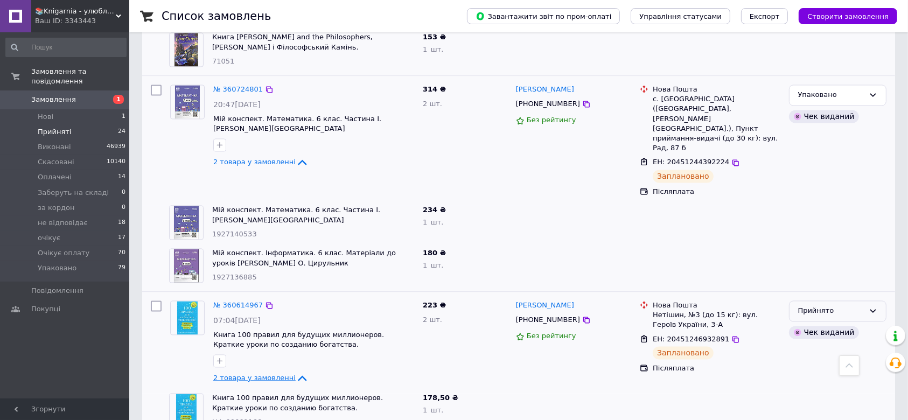
click at [836, 305] on div "Прийнято" at bounding box center [831, 310] width 66 height 11
click at [827, 393] on li "Упаковано" at bounding box center [837, 403] width 96 height 20
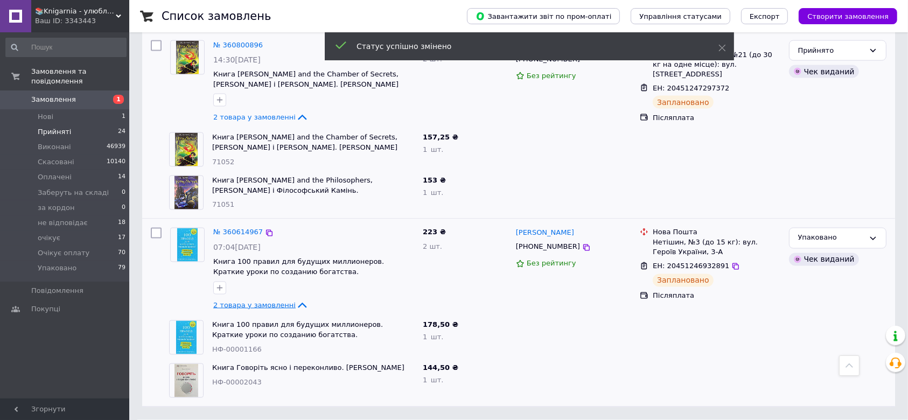
scroll to position [1793, 0]
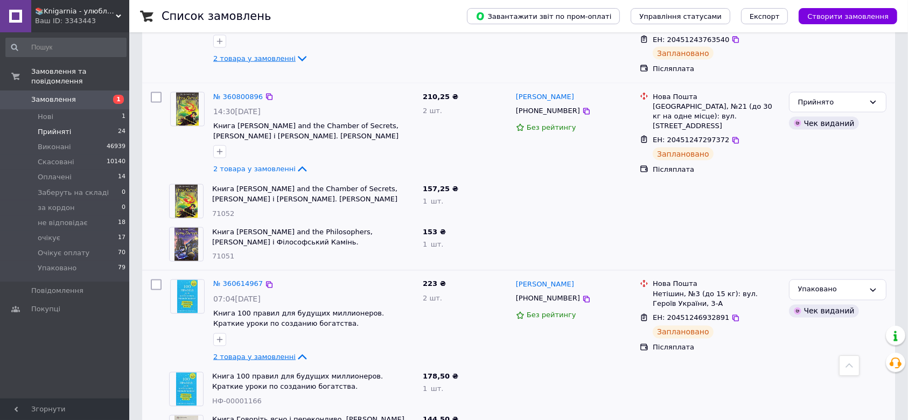
click at [636, 127] on div "Нова Пошта [GEOGRAPHIC_DATA], №21 (до 30 кг на одне місце): вул. [STREET_ADDRES…" at bounding box center [709, 134] width 149 height 93
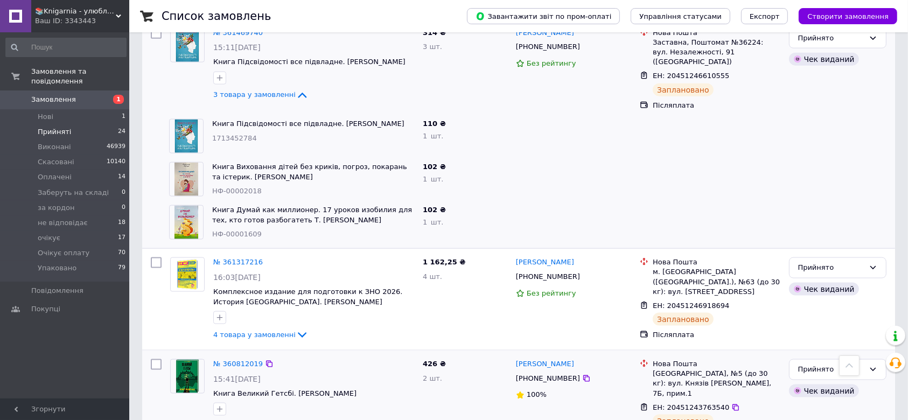
scroll to position [1434, 0]
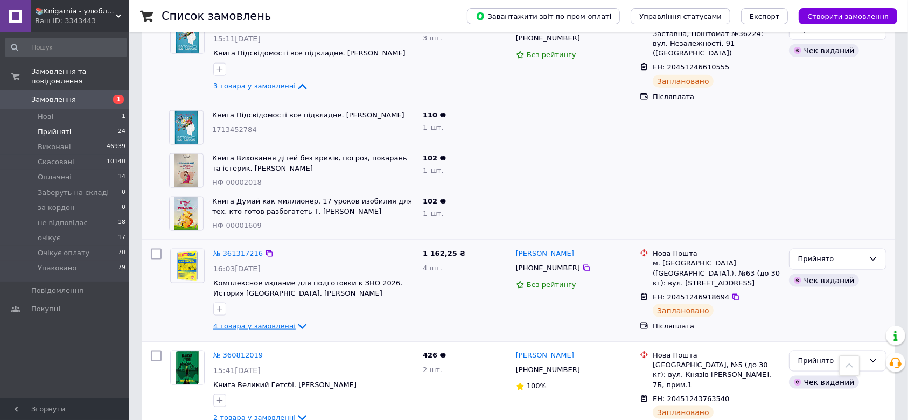
click at [296, 320] on icon at bounding box center [302, 326] width 13 height 13
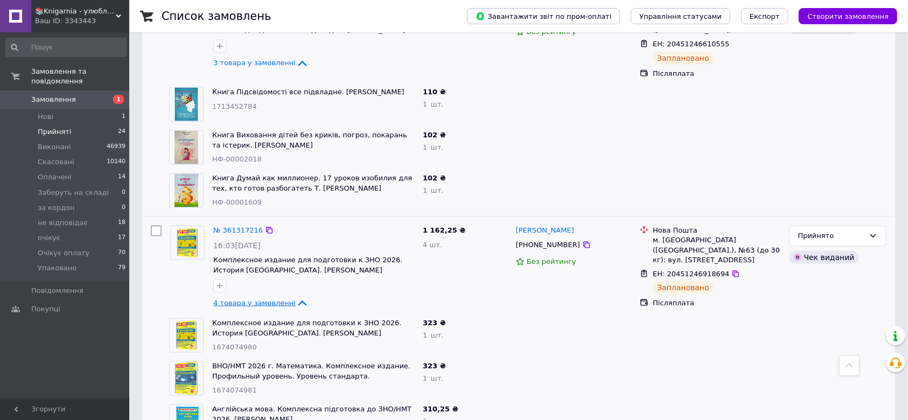
scroll to position [1463, 0]
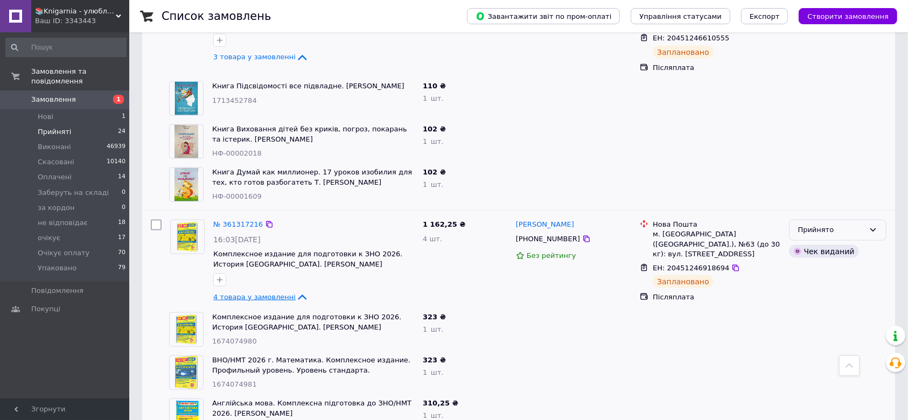
click at [821, 220] on div "Прийнято" at bounding box center [837, 230] width 97 height 21
click at [817, 312] on li "Упаковано" at bounding box center [837, 322] width 96 height 20
